Goal: Information Seeking & Learning: Check status

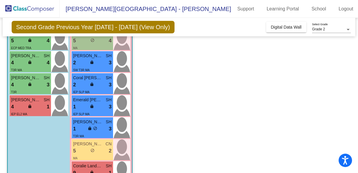
scroll to position [193, 0]
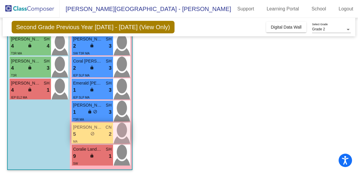
click at [91, 132] on span "do_not_disturb_alt" at bounding box center [92, 134] width 4 height 4
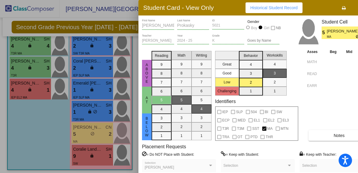
click at [62, 170] on div at bounding box center [179, 86] width 358 height 173
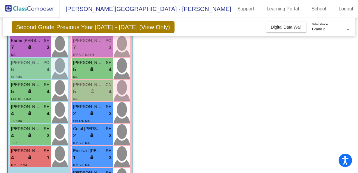
scroll to position [144, 0]
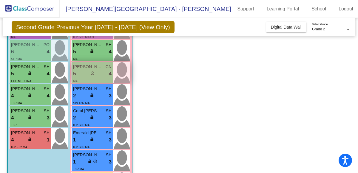
click at [81, 73] on div "5 lock do_not_disturb_alt 4" at bounding box center [92, 74] width 38 height 8
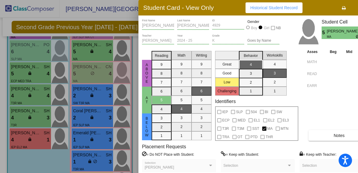
click at [111, 10] on div at bounding box center [179, 86] width 358 height 173
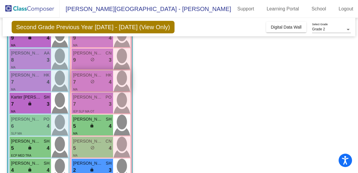
scroll to position [60, 0]
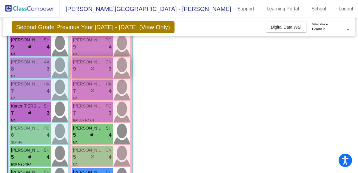
click at [91, 62] on span "[PERSON_NAME]" at bounding box center [88, 62] width 30 height 6
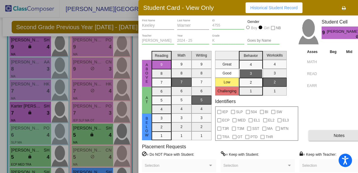
click at [335, 134] on span "Notes" at bounding box center [338, 135] width 11 height 5
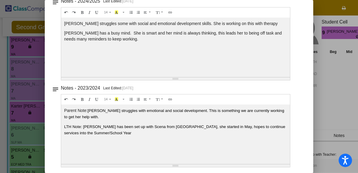
scroll to position [0, 0]
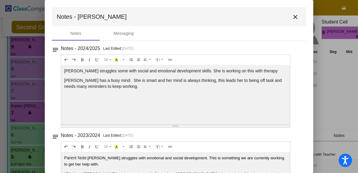
click at [292, 16] on mat-icon "close" at bounding box center [295, 16] width 7 height 7
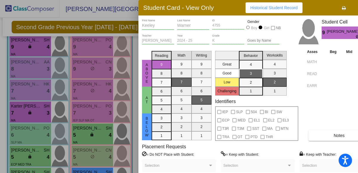
click at [134, 55] on div at bounding box center [179, 86] width 358 height 173
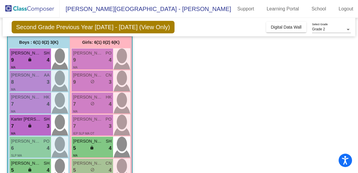
scroll to position [49, 0]
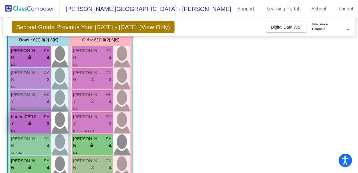
click at [41, 125] on div "7 lock do_not_disturb_alt 3" at bounding box center [30, 124] width 38 height 8
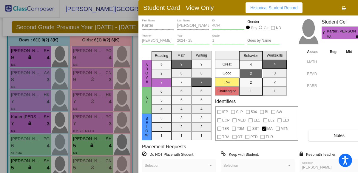
click at [133, 15] on div at bounding box center [179, 86] width 358 height 173
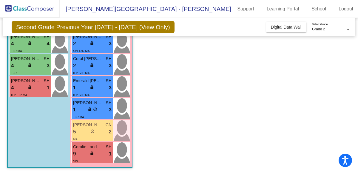
scroll to position [196, 0]
click at [86, 126] on span "[PERSON_NAME]" at bounding box center [88, 125] width 30 height 6
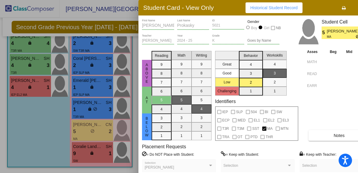
click at [332, 133] on button "Notes" at bounding box center [338, 135] width 61 height 11
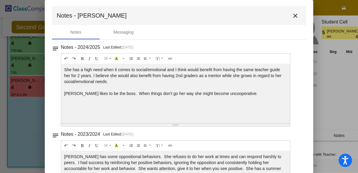
scroll to position [0, 0]
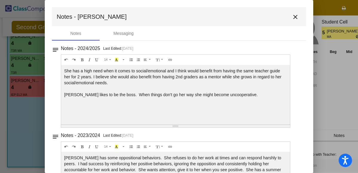
click at [294, 18] on mat-icon "close" at bounding box center [295, 16] width 7 height 7
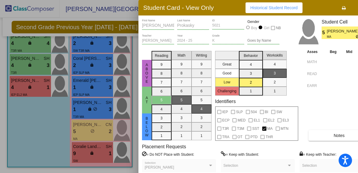
click at [33, 129] on div at bounding box center [179, 86] width 358 height 173
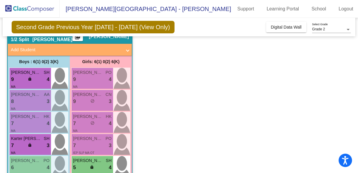
scroll to position [28, 0]
click at [82, 122] on div "7 lock do_not_disturb_alt 4" at bounding box center [92, 124] width 38 height 8
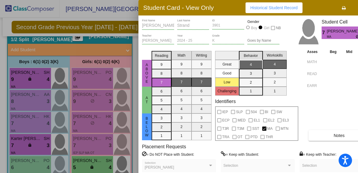
click at [5, 29] on div at bounding box center [179, 86] width 358 height 173
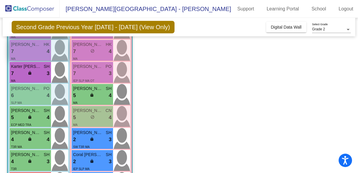
scroll to position [102, 0]
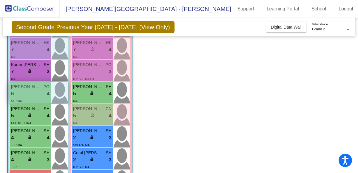
click at [27, 93] on div "6 lock do_not_disturb_alt 4" at bounding box center [30, 94] width 38 height 8
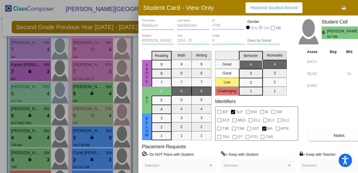
click at [114, 16] on div at bounding box center [179, 86] width 358 height 173
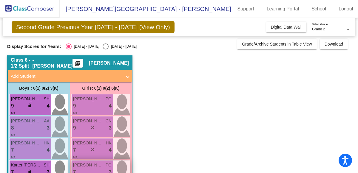
scroll to position [0, 0]
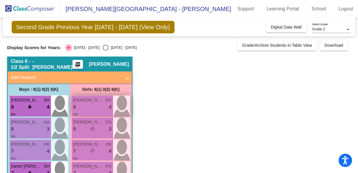
click at [90, 107] on div "9 lock do_not_disturb_alt 4" at bounding box center [92, 107] width 38 height 8
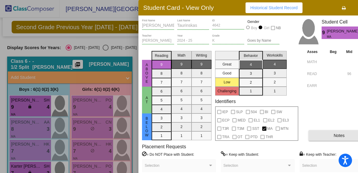
click at [333, 137] on span "Notes" at bounding box center [338, 135] width 11 height 5
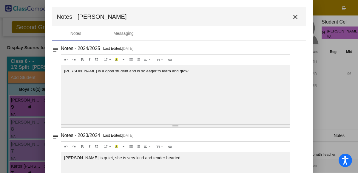
click at [292, 17] on mat-icon "close" at bounding box center [295, 16] width 7 height 7
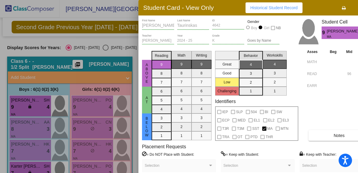
click at [119, 41] on div at bounding box center [179, 86] width 358 height 173
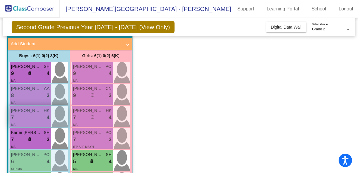
scroll to position [34, 0]
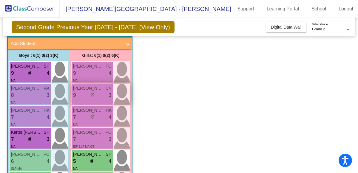
click at [93, 93] on span "do_not_disturb_alt" at bounding box center [92, 95] width 4 height 4
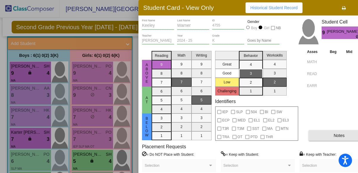
click at [340, 134] on span "Notes" at bounding box center [338, 135] width 11 height 5
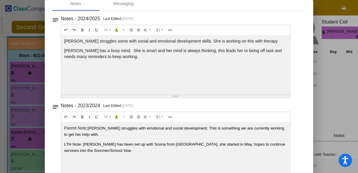
scroll to position [0, 0]
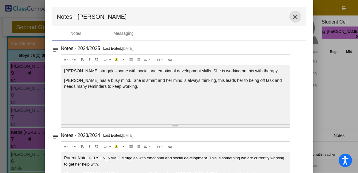
click at [289, 18] on button "close" at bounding box center [295, 17] width 12 height 12
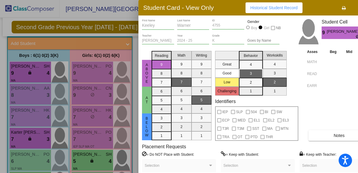
click at [134, 61] on div at bounding box center [179, 86] width 358 height 173
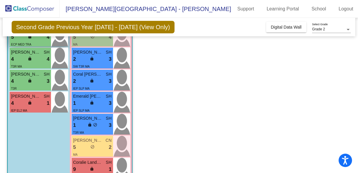
scroll to position [178, 0]
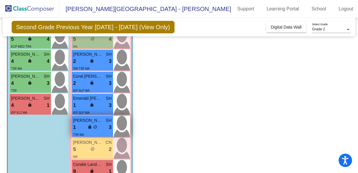
click at [94, 126] on span "do_not_disturb_alt" at bounding box center [95, 127] width 4 height 4
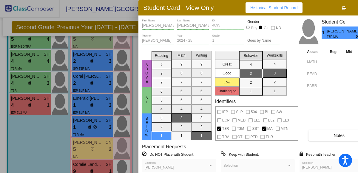
click at [21, 159] on div at bounding box center [179, 86] width 358 height 173
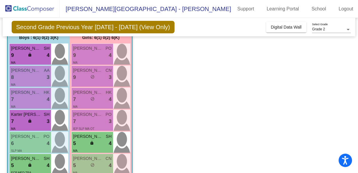
scroll to position [0, 0]
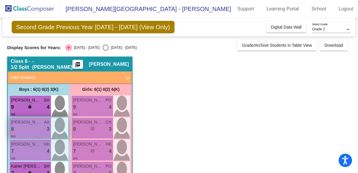
click at [24, 131] on div "8 lock do_not_disturb_alt 3" at bounding box center [30, 129] width 38 height 8
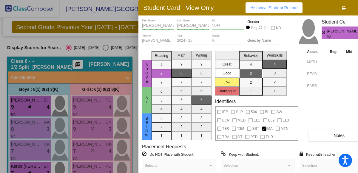
click at [333, 134] on button "Notes" at bounding box center [338, 135] width 61 height 11
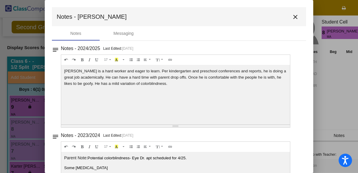
click at [295, 18] on mat-icon "close" at bounding box center [295, 16] width 7 height 7
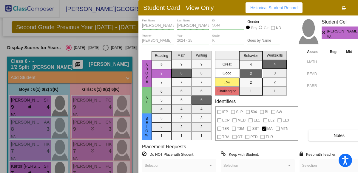
click at [124, 48] on div at bounding box center [179, 86] width 358 height 173
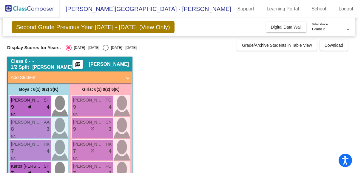
click at [103, 48] on div "Select an option" at bounding box center [106, 48] width 6 height 6
click at [105, 51] on input "[DATE] - [DATE]" at bounding box center [105, 51] width 0 height 0
radio input "true"
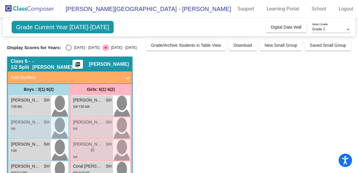
click at [66, 45] on div "Select an option" at bounding box center [69, 48] width 6 height 6
click at [68, 51] on input "[DATE] - [DATE]" at bounding box center [68, 51] width 0 height 0
radio input "true"
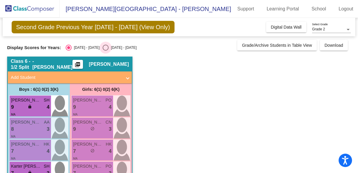
click at [103, 48] on div "Select an option" at bounding box center [106, 48] width 6 height 6
click at [105, 51] on input "[DATE] - [DATE]" at bounding box center [105, 51] width 0 height 0
radio input "true"
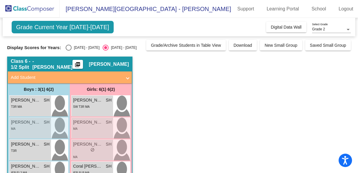
click at [66, 48] on div "Select an option" at bounding box center [69, 48] width 6 height 6
click at [68, 51] on input "[DATE] - [DATE]" at bounding box center [68, 51] width 0 height 0
radio input "true"
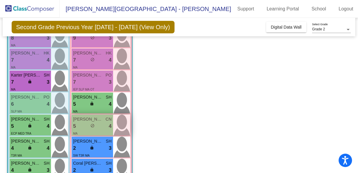
scroll to position [91, 0]
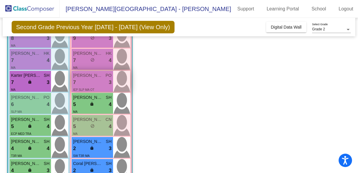
click at [89, 78] on span "[PERSON_NAME]" at bounding box center [88, 75] width 30 height 6
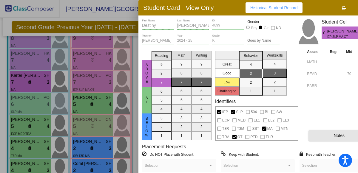
click at [316, 139] on button "Notes" at bounding box center [338, 135] width 61 height 11
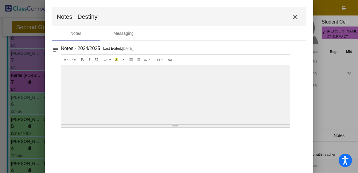
click at [295, 17] on mat-icon "close" at bounding box center [295, 16] width 7 height 7
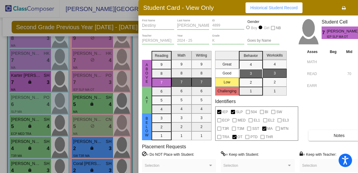
click at [272, 135] on div "IEP SLP 504 BI SW ECP MED EL1 EL2 EL3 T3R T3M SST MA MTN TRA OT PTD THR" at bounding box center [257, 123] width 82 height 33
click at [271, 5] on span "Historical Student Record" at bounding box center [273, 7] width 47 height 5
click at [57, 11] on div at bounding box center [179, 86] width 358 height 173
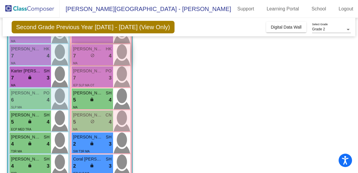
scroll to position [96, 0]
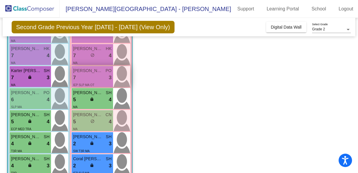
click at [90, 82] on div "IEP SLP MA OT" at bounding box center [83, 85] width 21 height 6
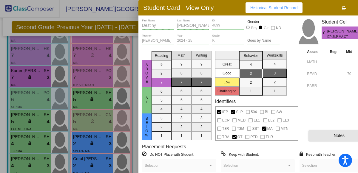
click at [329, 135] on button "Notes" at bounding box center [338, 135] width 61 height 11
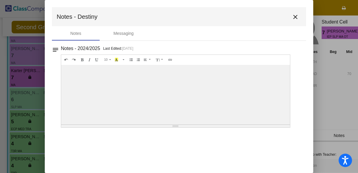
click at [295, 16] on mat-icon "close" at bounding box center [295, 16] width 7 height 7
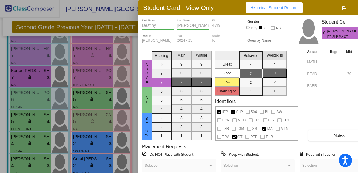
click at [286, 8] on span "Historical Student Record" at bounding box center [273, 7] width 47 height 5
click at [135, 50] on div at bounding box center [179, 86] width 358 height 173
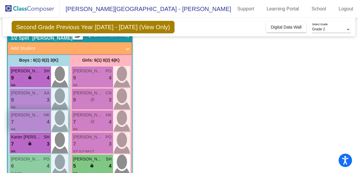
scroll to position [26, 0]
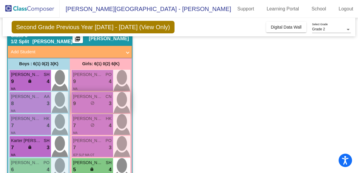
click at [82, 99] on span "[PERSON_NAME]" at bounding box center [88, 97] width 30 height 6
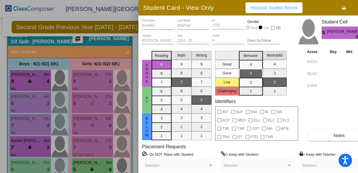
click at [286, 8] on span "Historical Student Record" at bounding box center [273, 7] width 47 height 5
click at [135, 46] on div at bounding box center [179, 86] width 358 height 173
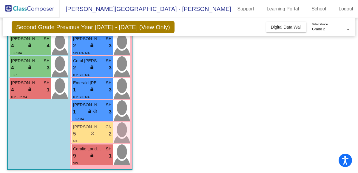
scroll to position [196, 0]
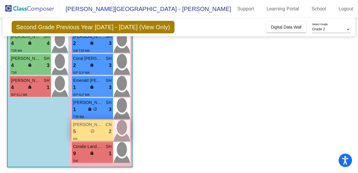
click at [80, 130] on div "5 lock do_not_disturb_alt 2" at bounding box center [92, 132] width 38 height 8
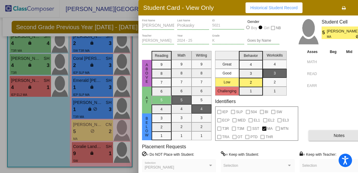
click at [322, 136] on button "Notes" at bounding box center [338, 135] width 61 height 11
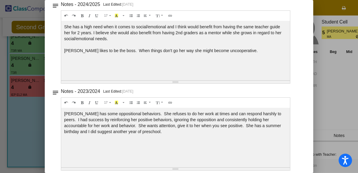
scroll to position [47, 0]
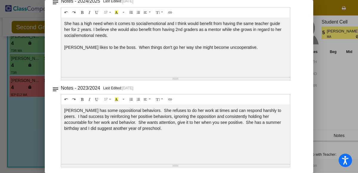
click at [332, 73] on div at bounding box center [179, 86] width 358 height 173
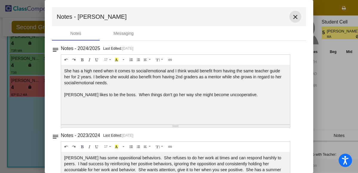
click at [293, 16] on mat-icon "close" at bounding box center [295, 16] width 7 height 7
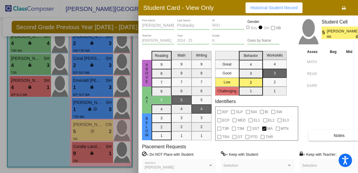
click at [134, 110] on div at bounding box center [179, 86] width 358 height 173
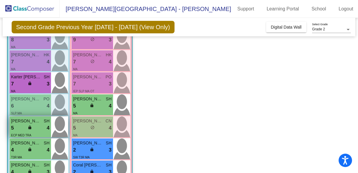
scroll to position [88, 0]
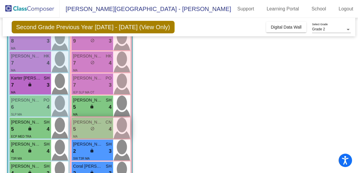
click at [80, 123] on span "[PERSON_NAME]" at bounding box center [88, 122] width 30 height 6
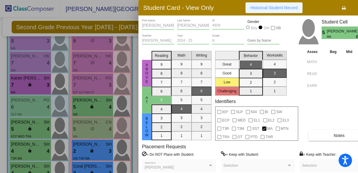
click at [279, 6] on span "Historical Student Record" at bounding box center [273, 7] width 47 height 5
click at [107, 17] on div at bounding box center [179, 86] width 358 height 173
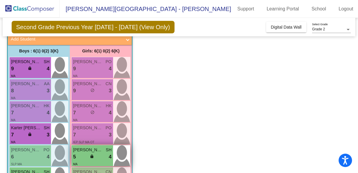
scroll to position [31, 0]
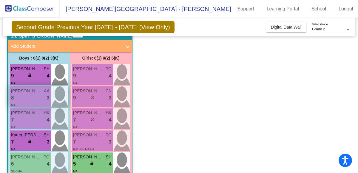
click at [20, 98] on div "8 lock do_not_disturb_alt 3" at bounding box center [30, 98] width 38 height 8
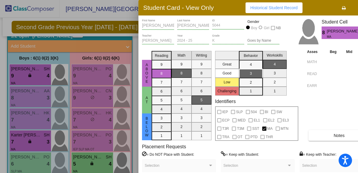
click at [279, 7] on span "Historical Student Record" at bounding box center [273, 7] width 47 height 5
click at [111, 15] on div at bounding box center [179, 86] width 358 height 173
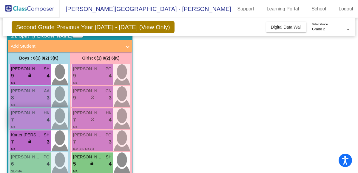
click at [23, 118] on div "7 lock do_not_disturb_alt 4" at bounding box center [30, 120] width 38 height 8
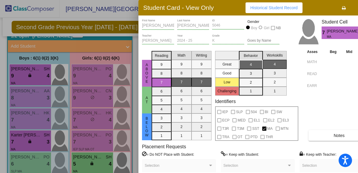
click at [266, 10] on span "Historical Student Record" at bounding box center [273, 7] width 47 height 5
click at [5, 15] on div at bounding box center [179, 86] width 358 height 173
